Goal: Information Seeking & Learning: Learn about a topic

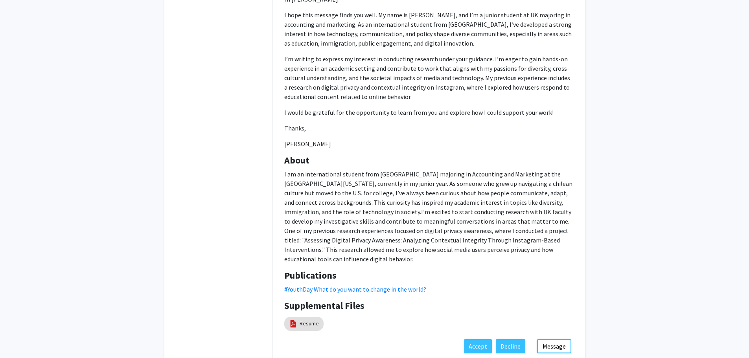
scroll to position [218, 0]
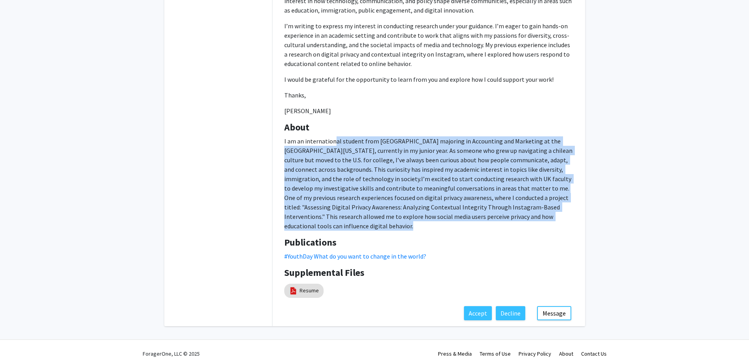
drag, startPoint x: 335, startPoint y: 128, endPoint x: 459, endPoint y: 214, distance: 150.6
click at [459, 214] on p "I am an international student from [GEOGRAPHIC_DATA] majoring in Accounting and…" at bounding box center [428, 183] width 289 height 94
click at [499, 204] on span "One of my previous research experiences focused on digital privacy awareness, w…" at bounding box center [426, 212] width 285 height 36
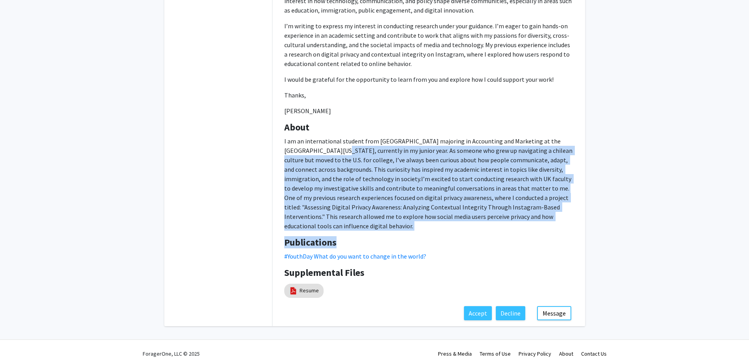
drag, startPoint x: 305, startPoint y: 141, endPoint x: 504, endPoint y: 230, distance: 218.4
click at [504, 230] on div "[PERSON_NAME] Degree Level: Undergraduate Student Year: [PERSON_NAME]: Accounti…" at bounding box center [428, 65] width 313 height 482
click at [504, 237] on h4 "Publications" at bounding box center [428, 242] width 289 height 11
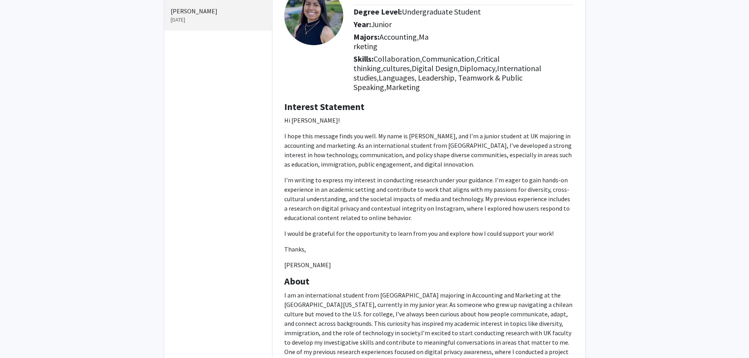
scroll to position [61, 0]
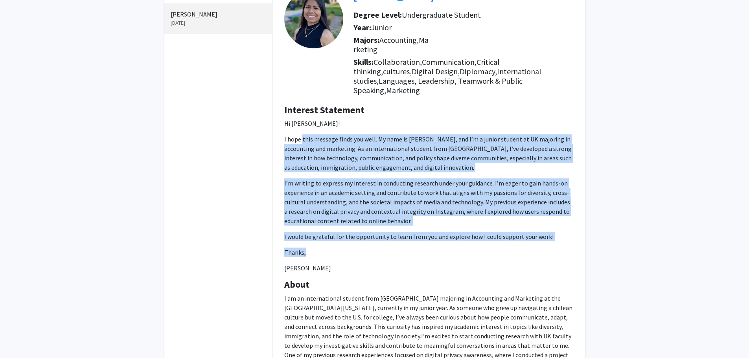
drag, startPoint x: 302, startPoint y: 124, endPoint x: 462, endPoint y: 234, distance: 194.5
click at [462, 234] on p "Hi [PERSON_NAME]! I hope this message finds you well. My name is [PERSON_NAME],…" at bounding box center [428, 196] width 289 height 154
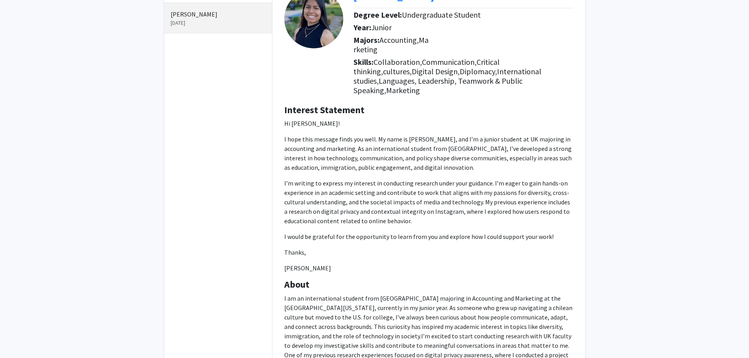
drag, startPoint x: 395, startPoint y: 258, endPoint x: 284, endPoint y: 112, distance: 183.5
click at [284, 119] on p "Hi [PERSON_NAME]! I hope this message finds you well. My name is [PERSON_NAME],…" at bounding box center [428, 196] width 289 height 154
copy p "Hi [PERSON_NAME]! I hope this message finds you well. My name is [PERSON_NAME],…"
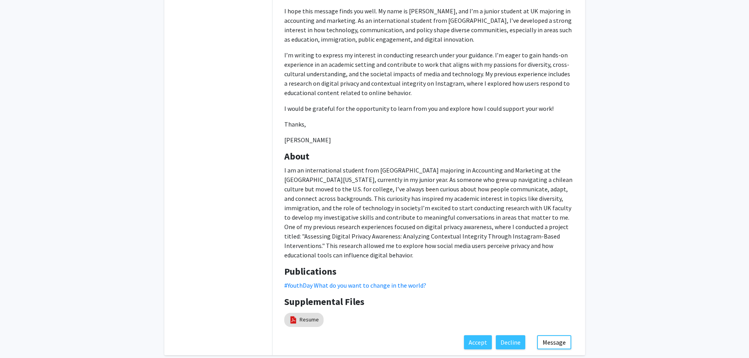
scroll to position [218, 0]
